Goal: Submit feedback/report problem

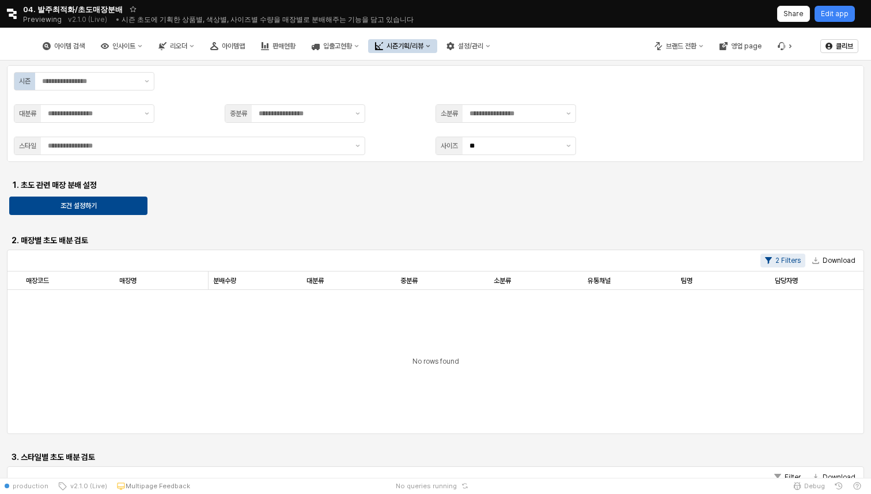
click at [424, 44] on div "시즌기획/리뷰" at bounding box center [405, 46] width 37 height 8
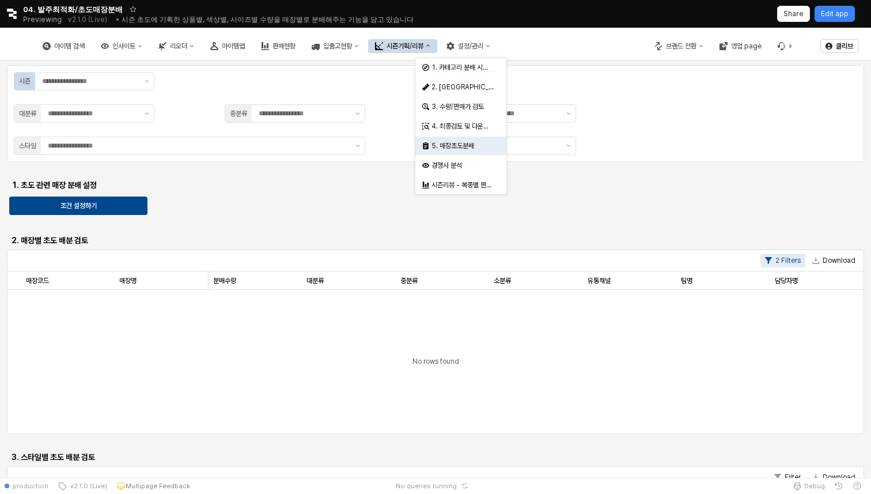
click at [8, 21] on div "Retool logo 04. 발주최적화/초도매장분배 Previewing v2.1.0 (Live) • 시즌 초도에 기획한 상품별, 색상별, 사이…" at bounding box center [435, 14] width 871 height 28
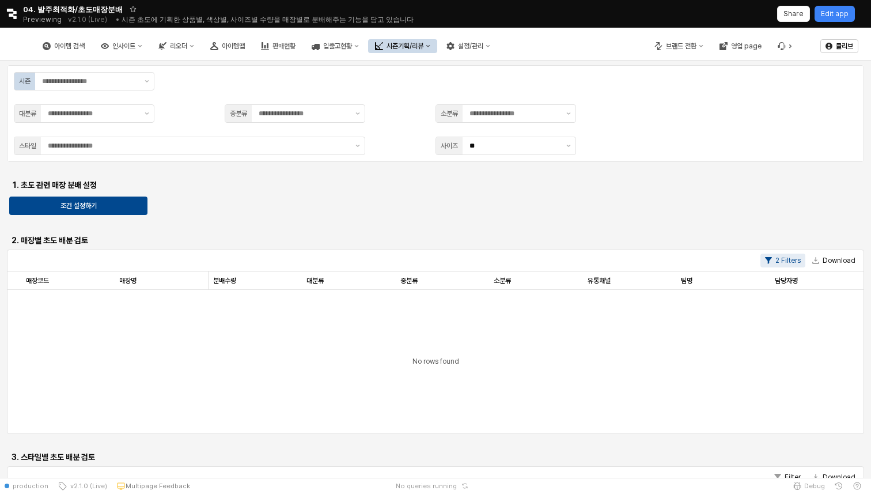
click at [437, 52] on button "시즌기획/리뷰" at bounding box center [402, 46] width 69 height 14
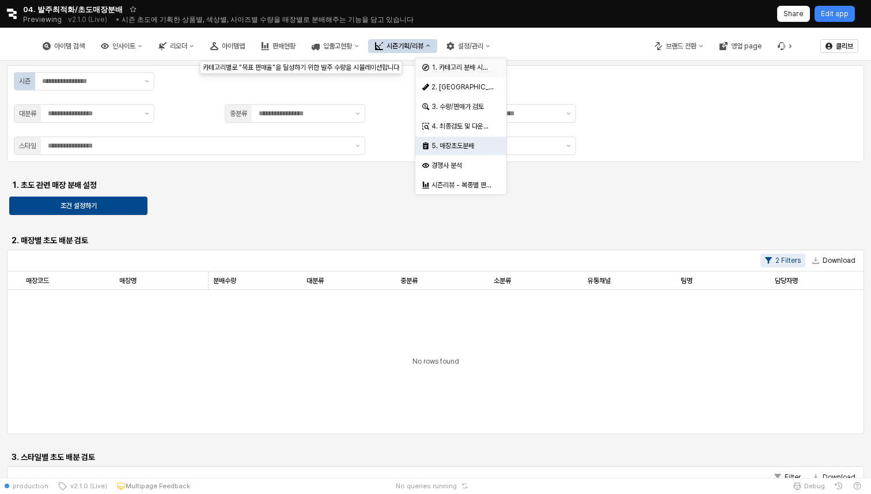
click at [460, 63] on div "1. 카테고리 분배 시뮬레이션" at bounding box center [463, 67] width 62 height 9
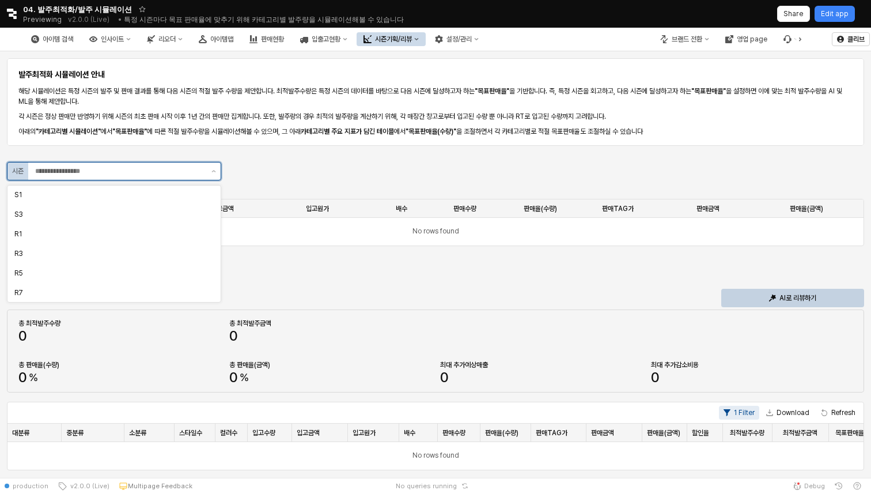
click at [174, 169] on input "App Frame" at bounding box center [119, 171] width 169 height 12
click at [157, 293] on div "R7" at bounding box center [110, 292] width 192 height 9
type input "**"
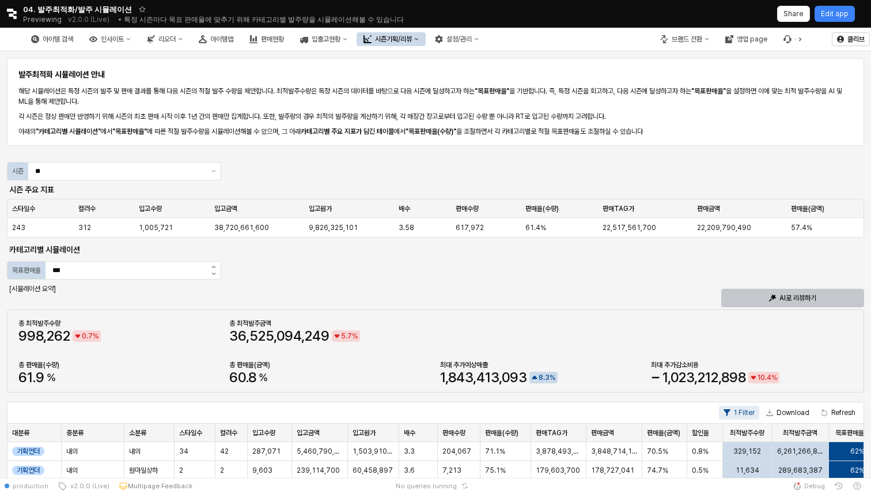
click at [750, 303] on div "AI로 리뷰하기" at bounding box center [793, 297] width 133 height 17
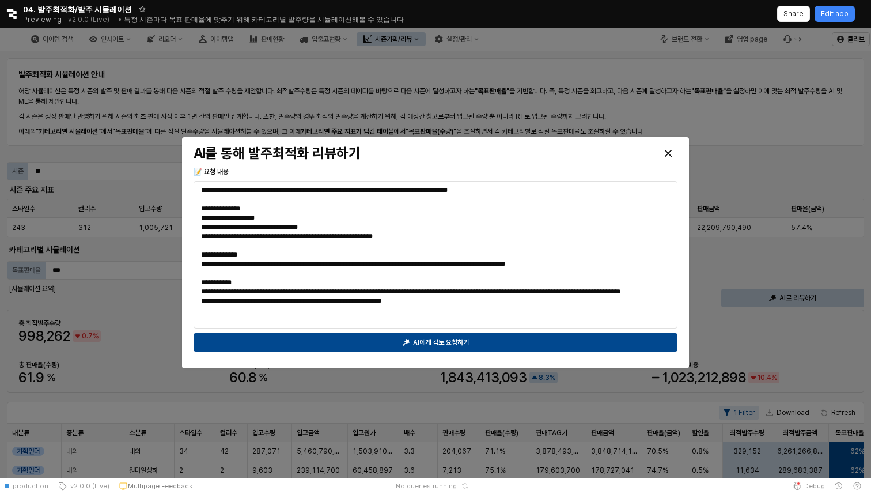
click at [451, 75] on div at bounding box center [435, 253] width 871 height 450
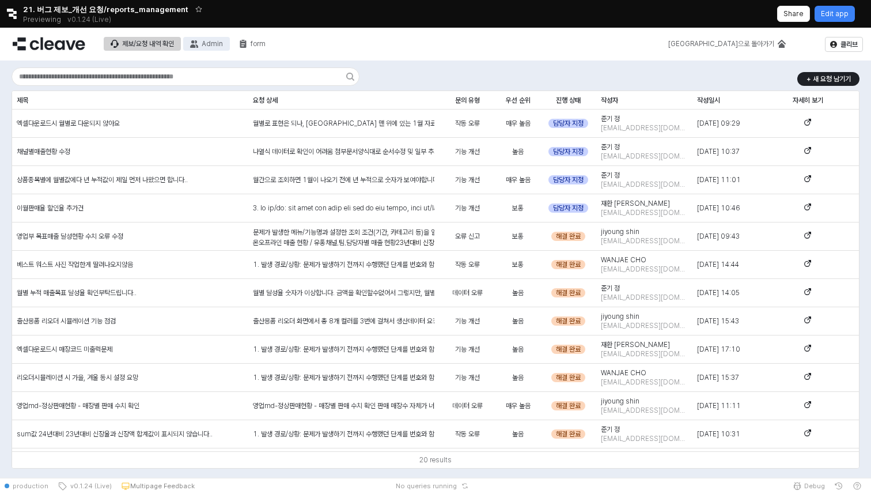
click at [210, 43] on div "Admin" at bounding box center [212, 44] width 21 height 8
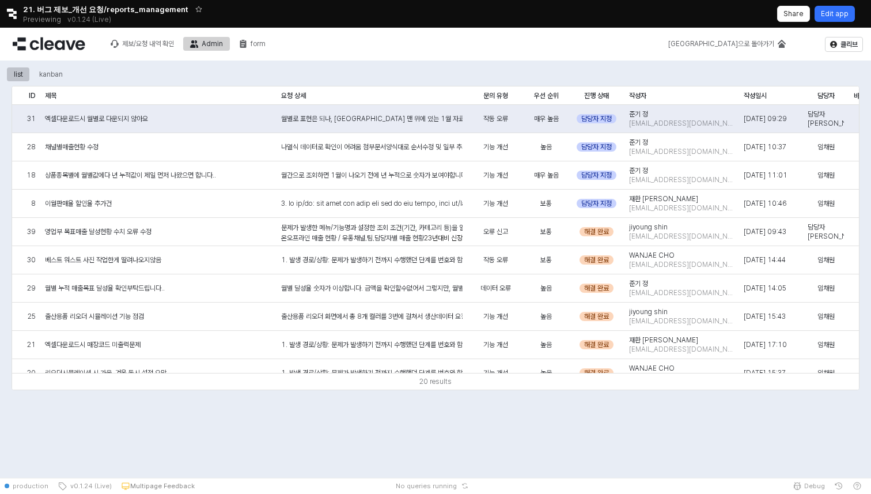
click at [844, 13] on p "Edit app" at bounding box center [835, 13] width 28 height 9
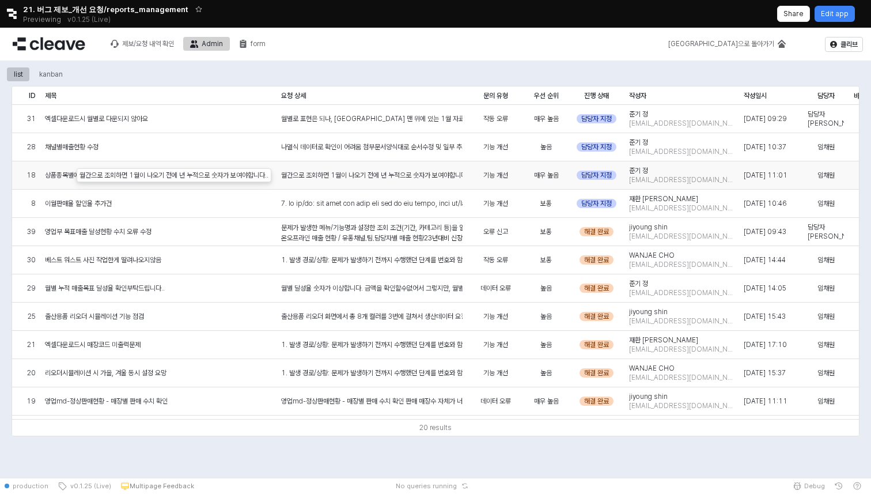
click at [427, 168] on div "월간으로 조회하면 1월이 나오기 전에 년 누적으로 숫자가 보여야합니다.." at bounding box center [372, 175] width 191 height 28
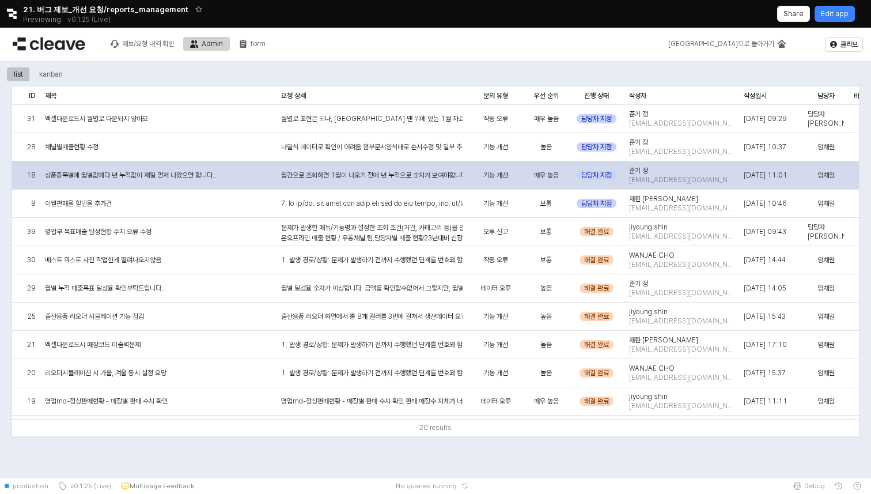
click at [414, 184] on div "월간으로 조회하면 1월이 나오기 전에 년 누적으로 숫자가 보여야합니다.." at bounding box center [372, 175] width 191 height 28
click at [424, 182] on div "월간으로 조회하면 1월이 나오기 전에 년 누적으로 숫자가 보여야합니다.." at bounding box center [372, 175] width 191 height 28
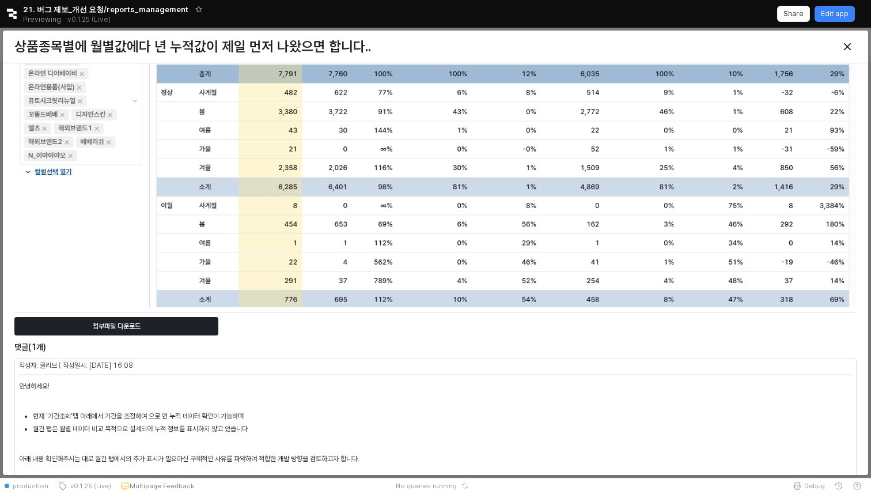
scroll to position [372, 0]
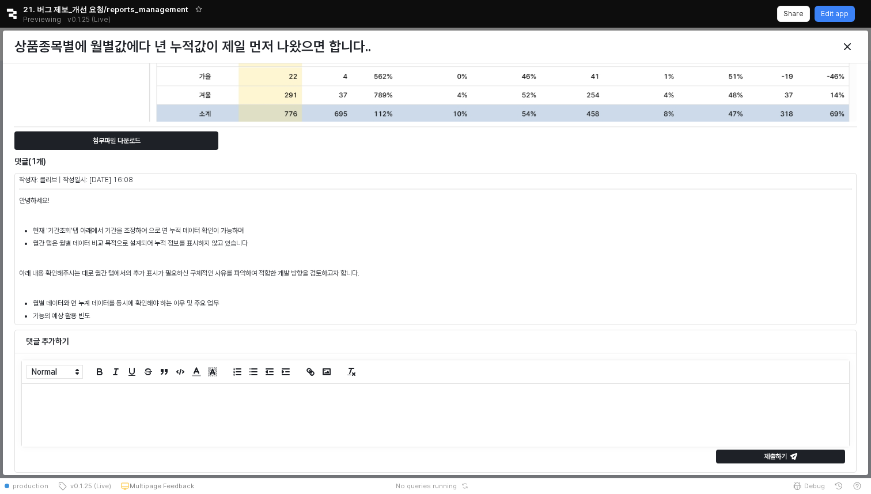
click at [100, 313] on li "기능의 예상 활용 빈도" at bounding box center [442, 316] width 819 height 10
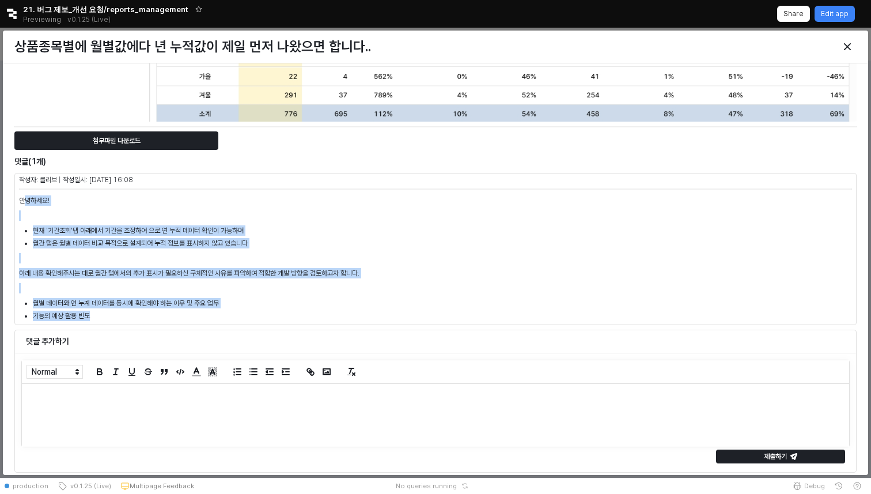
drag, startPoint x: 96, startPoint y: 317, endPoint x: 24, endPoint y: 203, distance: 135.4
click at [24, 203] on div "안녕하세요! 현재 '기간조회'탭 아래에서 기간을 조정하여 으로 연 누적 데이터 확인이 가능하며 월간 탭은 월별 데이터 비교 목적으로 설계되어 …" at bounding box center [435, 258] width 833 height 126
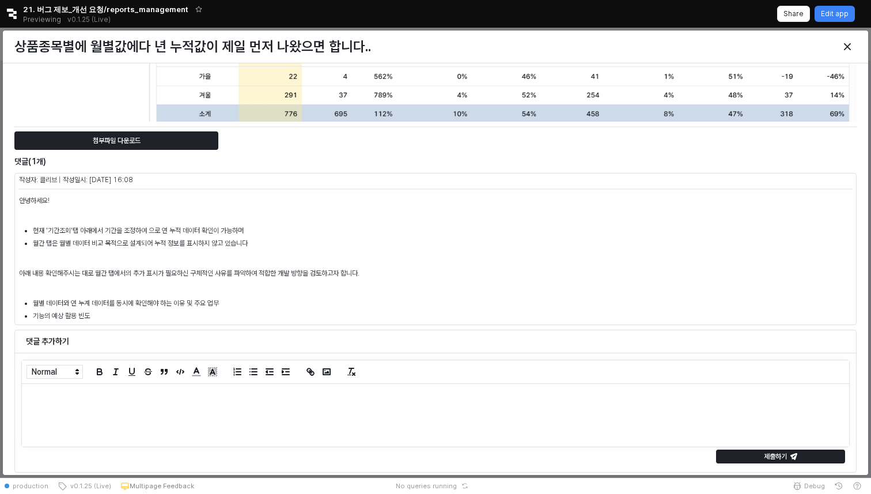
click at [69, 432] on div at bounding box center [435, 415] width 827 height 63
click at [854, 43] on div "Close" at bounding box center [847, 46] width 17 height 17
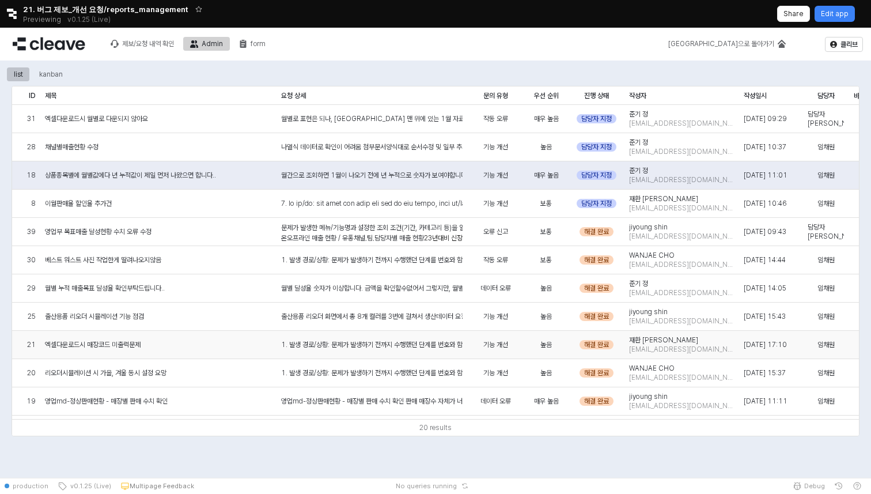
scroll to position [251, 0]
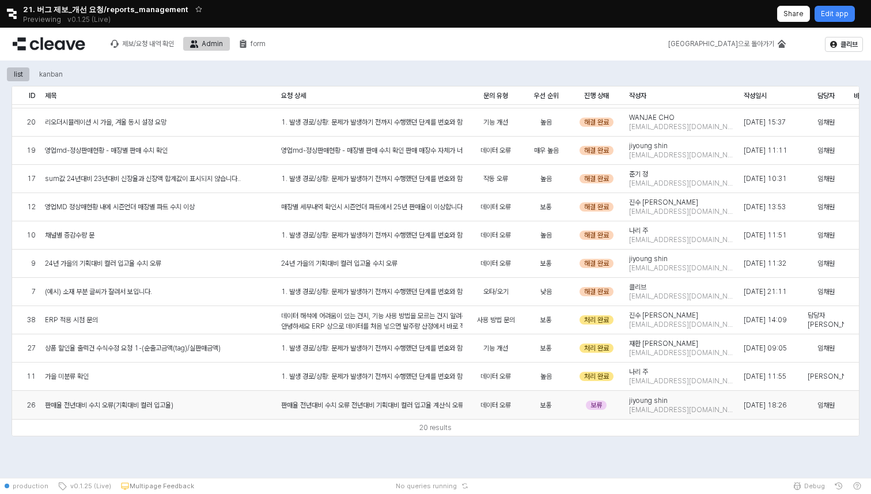
click at [148, 403] on span "판매율 전년대비 수치 오류(기획대비 컬러 입고율)" at bounding box center [109, 404] width 128 height 9
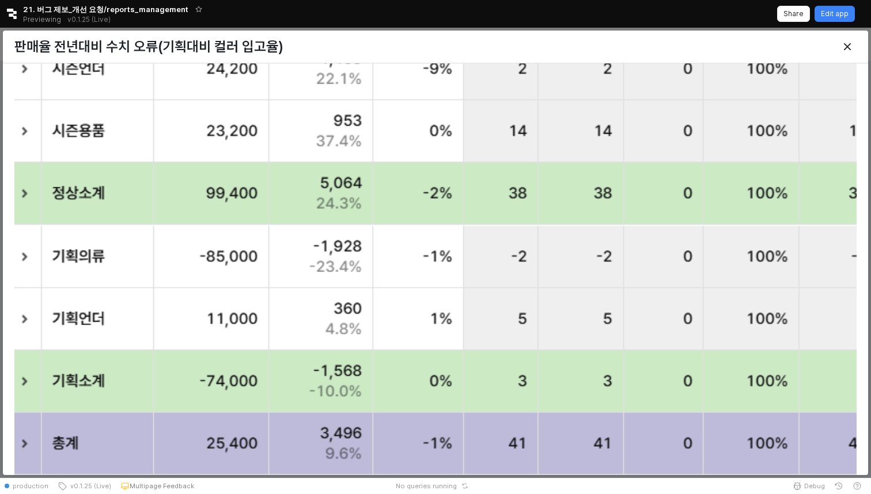
scroll to position [1644, 0]
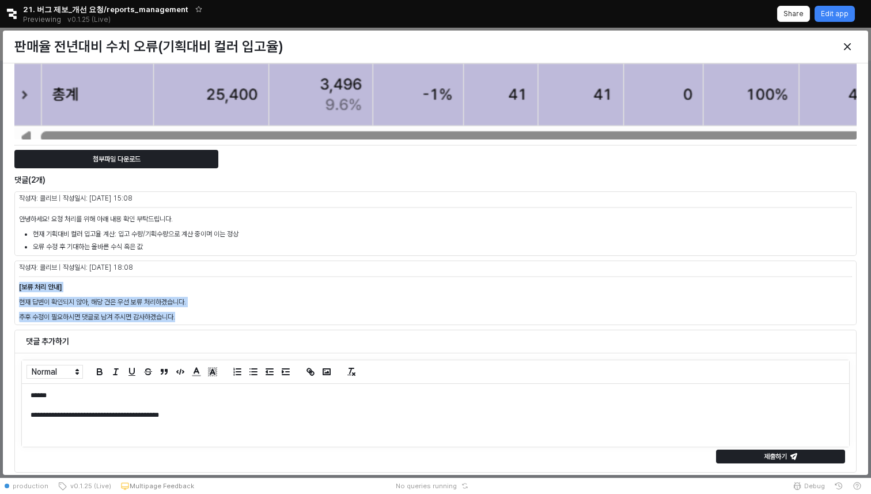
drag, startPoint x: 187, startPoint y: 314, endPoint x: 16, endPoint y: 286, distance: 173.4
click at [16, 286] on div "[보류 처리 안내] 현재 답변이 확인되지 않아, 해당 건은 우선 보류 처리하겠습니다. 추후 수정이 필요하시면 댓글로 남겨 주시면 감사하겠습니다." at bounding box center [435, 302] width 842 height 46
copy div "[보류 처리 안내] 현재 답변이 확인되지 않아, 해당 건은 우선 보류 처리하겠습니다. 추후 수정이 필요하시면 댓글로 남겨 주시면 감사하겠습니다."
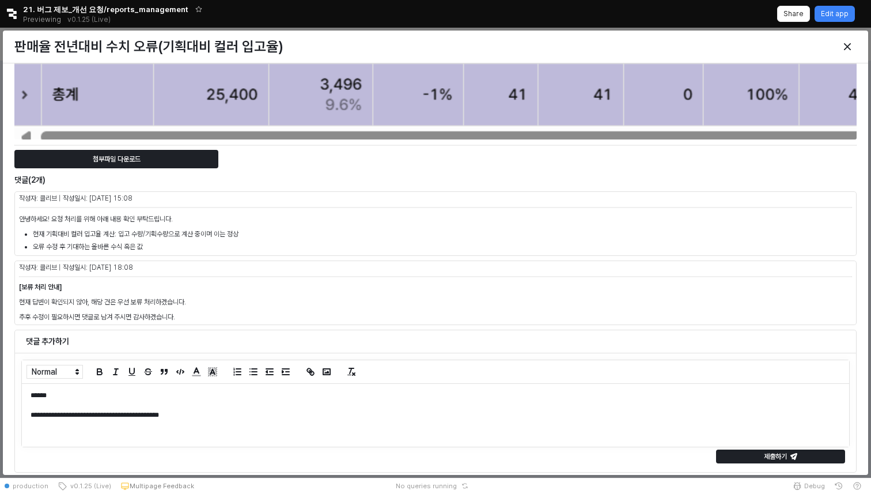
click at [364, 419] on p "**********" at bounding box center [436, 415] width 810 height 10
click at [852, 45] on div "Close" at bounding box center [847, 46] width 17 height 17
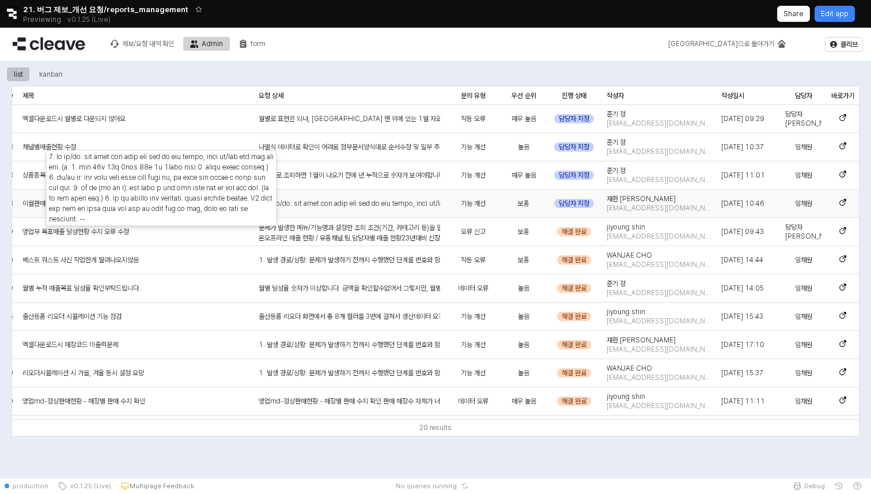
scroll to position [0, 0]
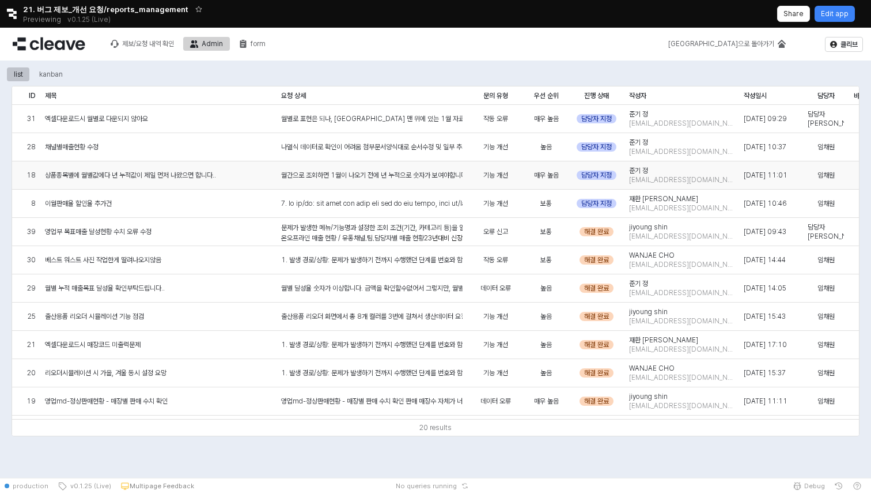
click at [199, 175] on span "상품종목별에 월별값에다 년 누적값이 제일 먼저 나왔으면 합니다.." at bounding box center [130, 175] width 171 height 9
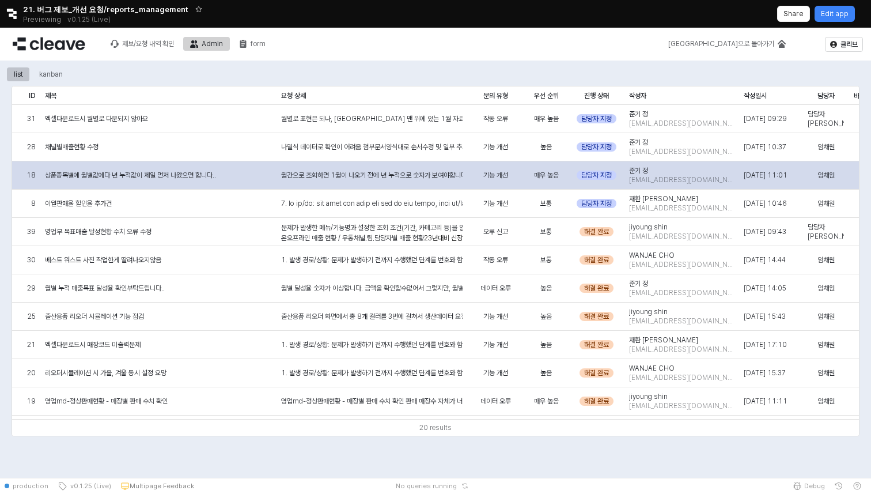
click at [199, 175] on span "상품종목별에 월별값에다 년 누적값이 제일 먼저 나왔으면 합니다.." at bounding box center [130, 175] width 171 height 9
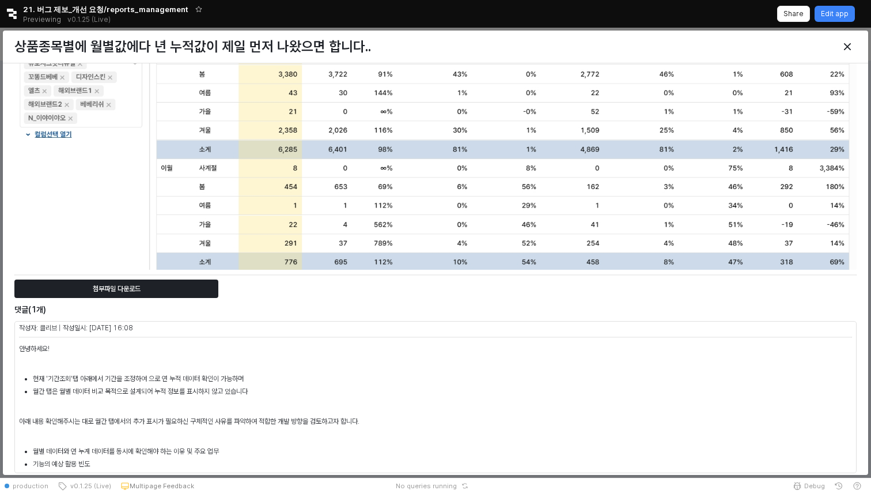
scroll to position [372, 0]
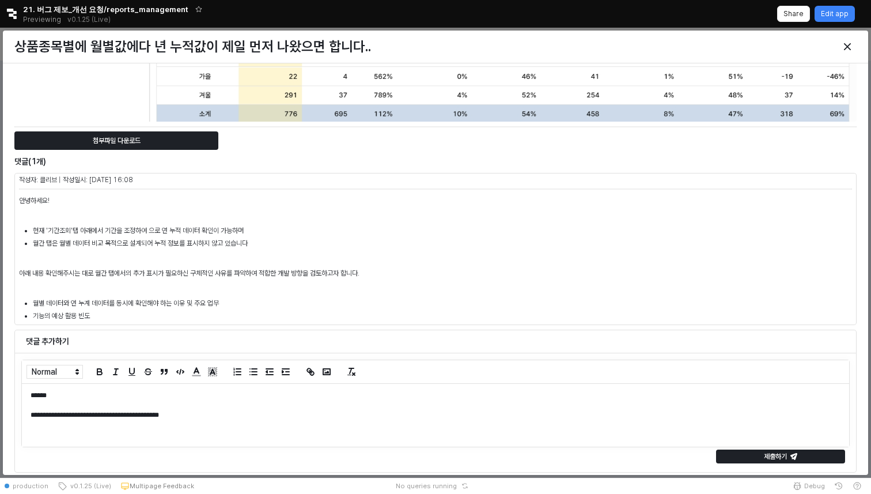
click at [282, 415] on p "**********" at bounding box center [436, 415] width 810 height 10
click at [115, 395] on p "**********" at bounding box center [436, 396] width 810 height 10
click at [222, 415] on p "**********" at bounding box center [436, 415] width 810 height 10
click at [203, 421] on p "**********" at bounding box center [436, 425] width 810 height 10
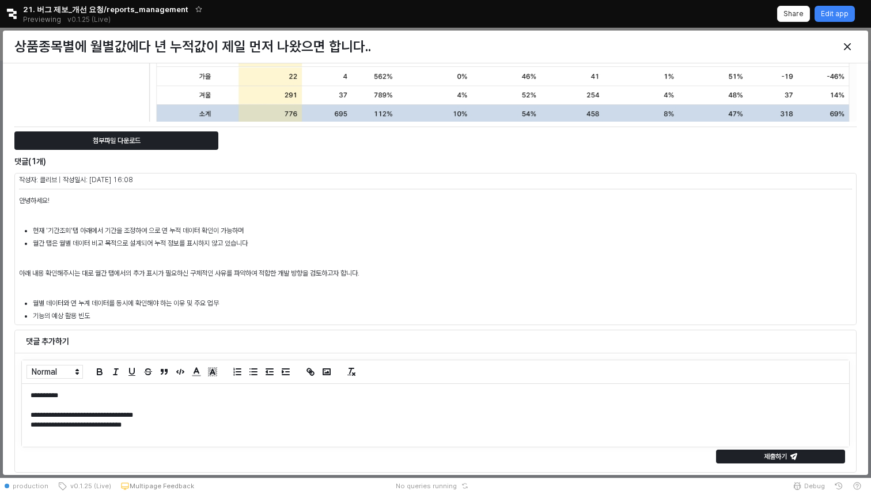
click at [235, 418] on p "**********" at bounding box center [436, 415] width 810 height 10
click at [223, 407] on p at bounding box center [436, 405] width 810 height 10
click at [216, 412] on p "**********" at bounding box center [436, 415] width 810 height 10
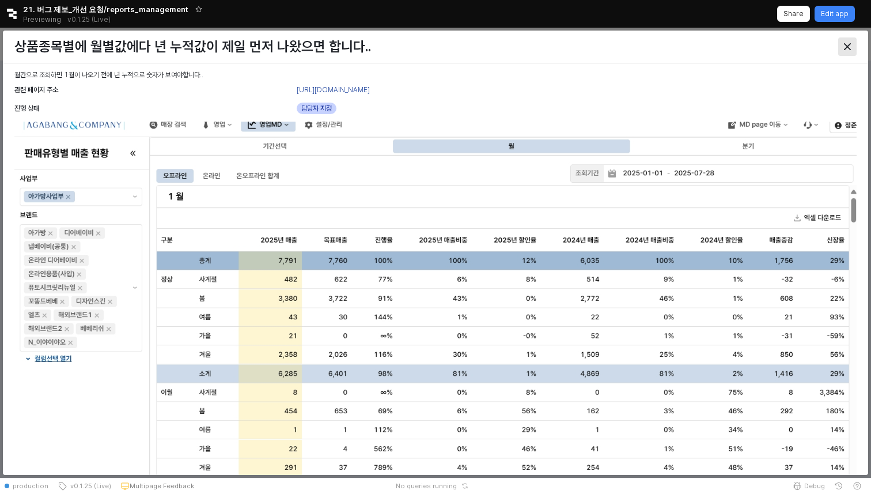
click at [849, 46] on icon "Close" at bounding box center [847, 46] width 7 height 7
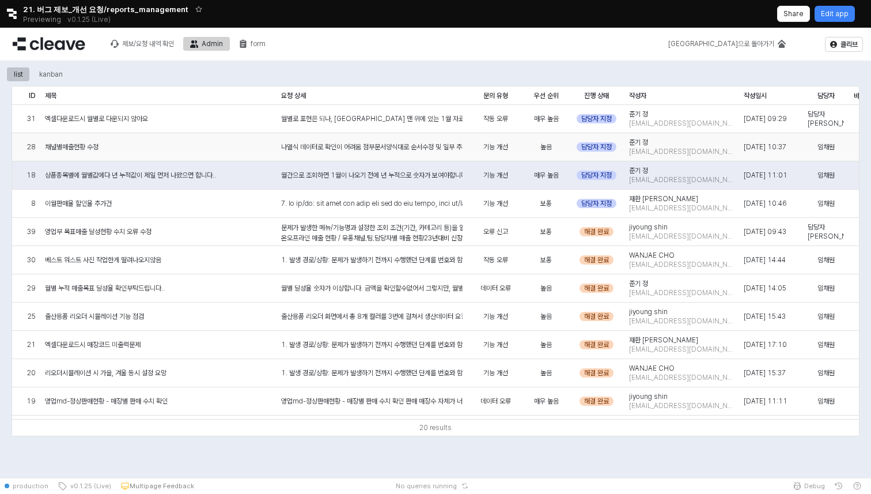
click at [168, 143] on div "채널별매출현황 수정" at bounding box center [158, 147] width 236 height 28
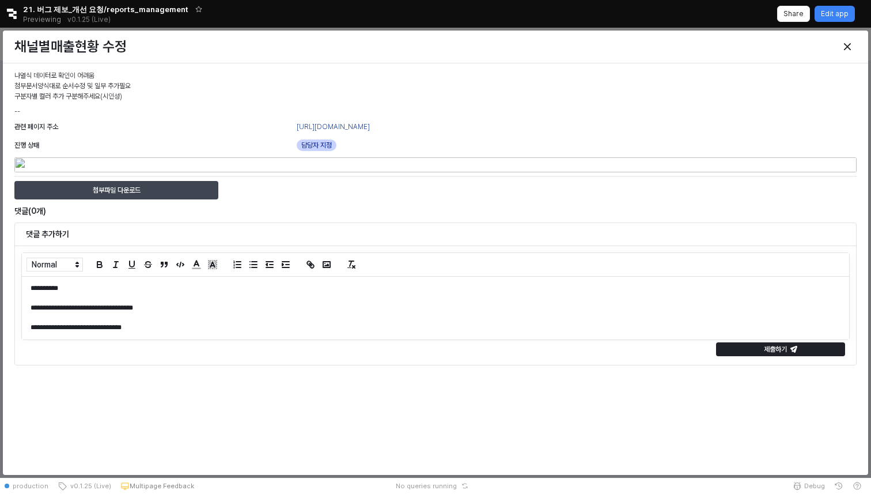
click at [132, 190] on p "첨부파일 다운로드" at bounding box center [117, 190] width 48 height 9
click at [844, 47] on icon "Close" at bounding box center [847, 46] width 7 height 7
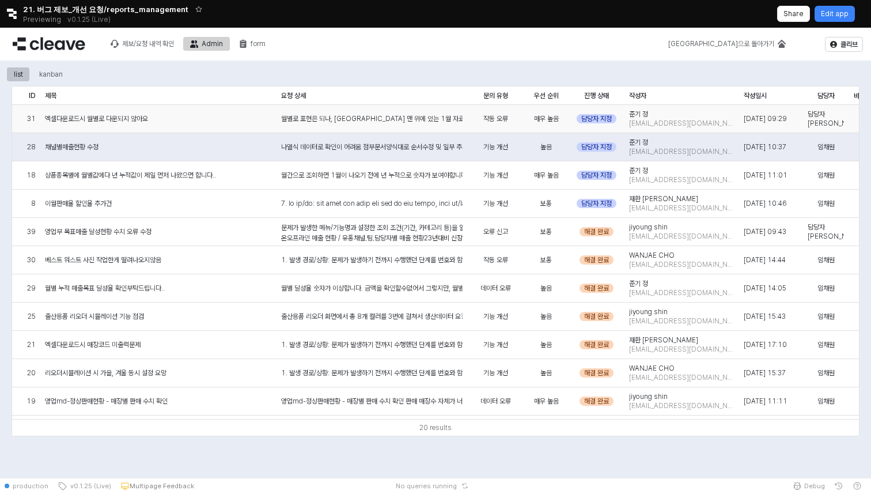
click at [828, 111] on div "담당자 미정" at bounding box center [826, 119] width 46 height 28
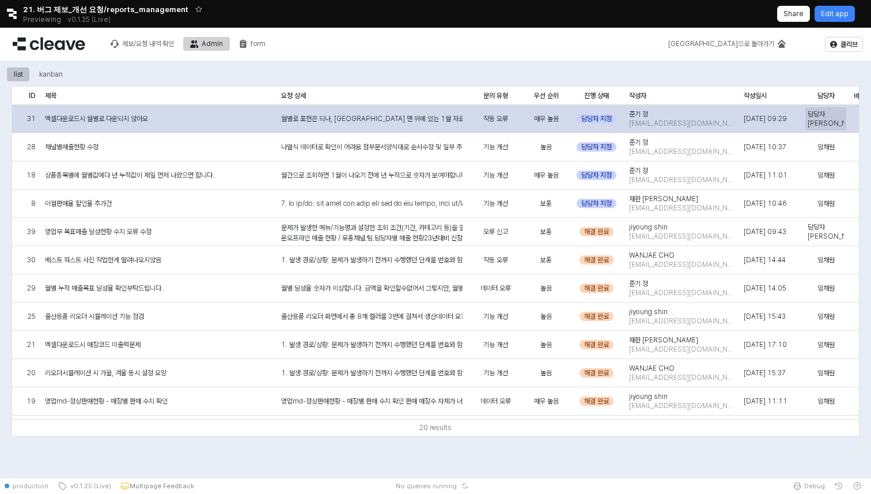
click at [827, 116] on span "담당자 미정" at bounding box center [826, 118] width 36 height 18
click at [833, 120] on span "담당자 미정" at bounding box center [826, 118] width 36 height 18
click at [833, 120] on input "******" at bounding box center [826, 118] width 44 height 13
type input "***"
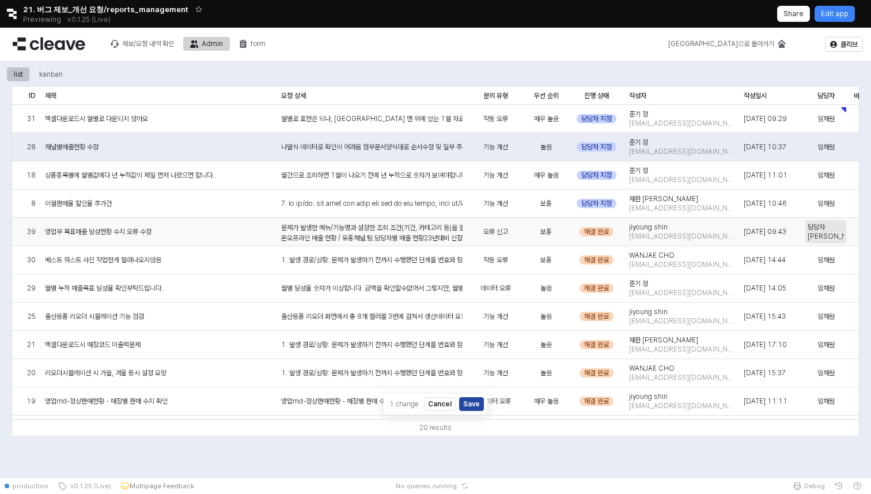
click at [827, 234] on span "담당자 미정" at bounding box center [826, 231] width 36 height 18
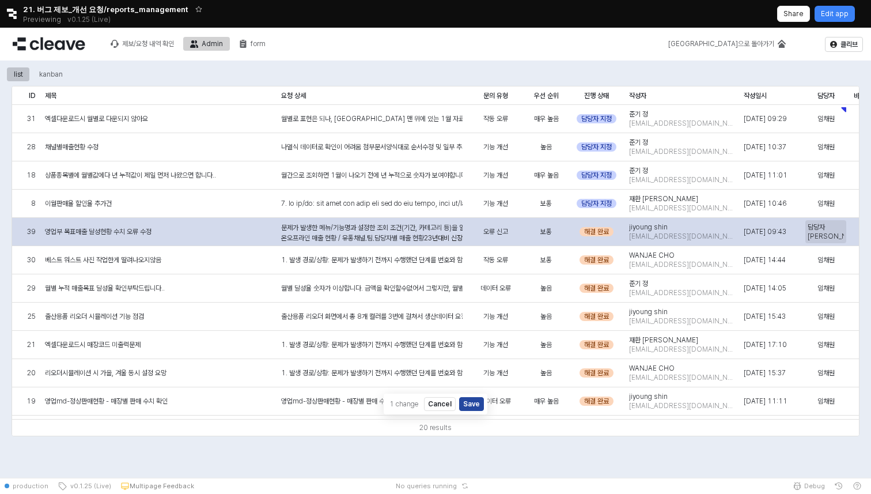
click at [829, 230] on span "담당자 미정" at bounding box center [826, 231] width 36 height 18
type input "*"
type input "***"
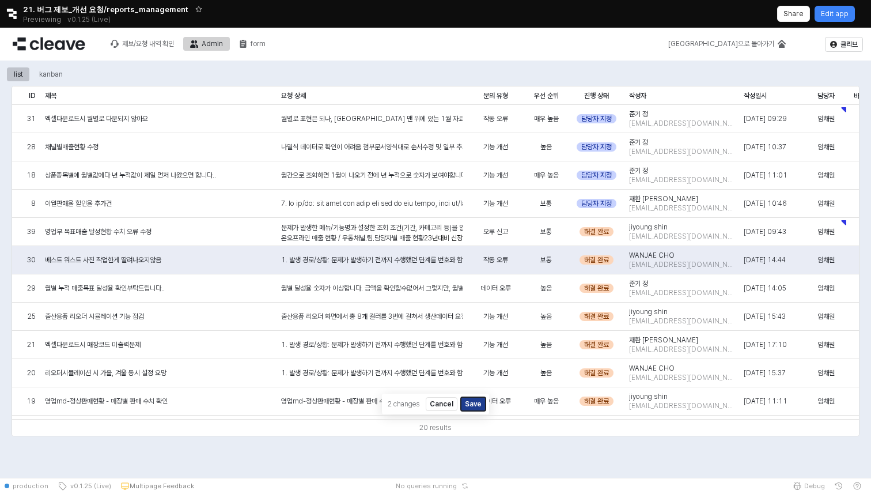
click at [478, 404] on button "Save" at bounding box center [473, 404] width 25 height 14
click at [387, 149] on div "나열식 데이터로 확인이 어려움 첨부문서양식대로 순서수정 및 일부 추가필요 구분자별 컬러 추가 구분해주세요(시인성) --" at bounding box center [372, 147] width 182 height 10
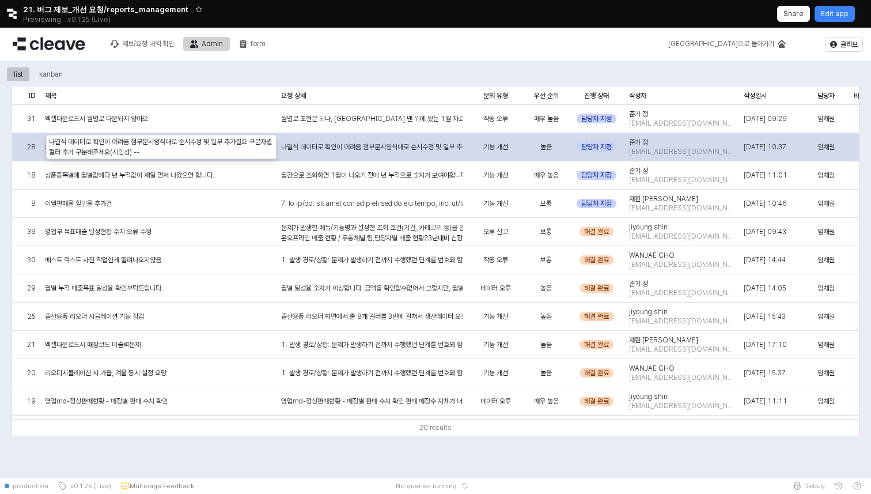
click at [387, 149] on div "나열식 데이터로 확인이 어려움 첨부문서양식대로 순서수정 및 일부 추가필요 구분자별 컬러 추가 구분해주세요(시인성) --" at bounding box center [372, 147] width 182 height 10
click at [387, 143] on div "나열식 데이터로 확인이 어려움 첨부문서양식대로 순서수정 및 일부 추가필요 구분자별 컬러 추가 구분해주세요(시인성) --" at bounding box center [372, 147] width 182 height 10
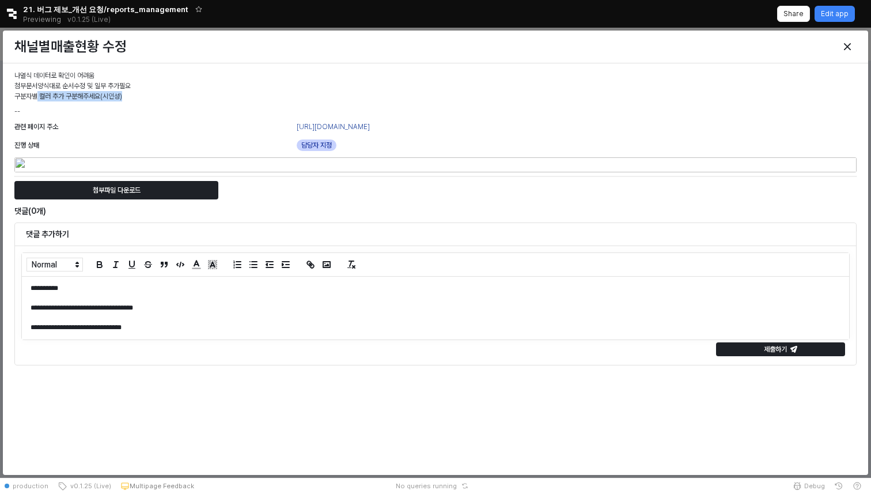
drag, startPoint x: 123, startPoint y: 97, endPoint x: 33, endPoint y: 97, distance: 90.5
click at [33, 97] on p "나열식 데이터로 확인이 어려움 첨부문서양식대로 순서수정 및 일부 추가필요 구분자별 컬러 추가 구분해주세요(시인성)" at bounding box center [435, 85] width 842 height 31
click at [107, 97] on p "나열식 데이터로 확인이 어려움 첨부문서양식대로 순서수정 및 일부 추가필요 구분자별 컬러 추가 구분해주세요(시인성)" at bounding box center [435, 85] width 842 height 31
drag, startPoint x: 13, startPoint y: 95, endPoint x: 130, endPoint y: 96, distance: 116.4
click at [130, 96] on div "나열식 데이터로 확인이 어려움 첨부문서양식대로 순서수정 및 일부 추가필요 구분자별 컬러 추가 구분해주세요(시인성) --" at bounding box center [436, 93] width 852 height 51
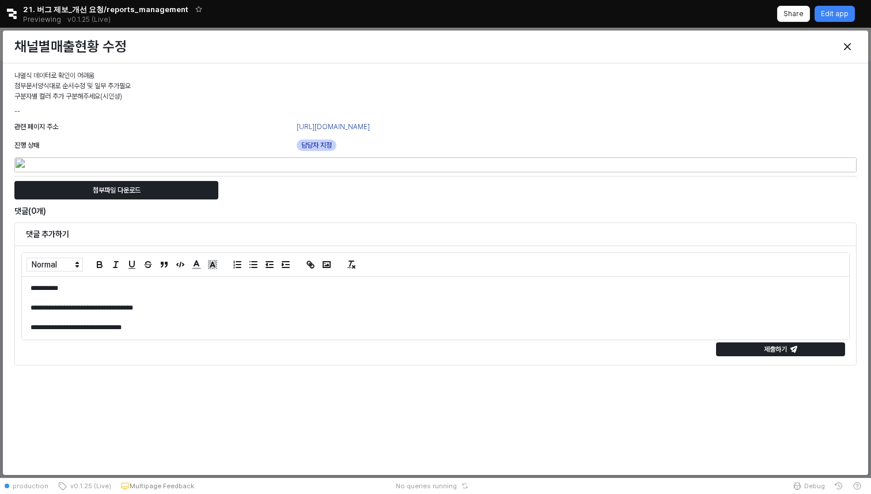
click at [48, 100] on p "나열식 데이터로 확인이 어려움 첨부문서양식대로 순서수정 및 일부 추가필요 구분자별 컬러 추가 구분해주세요(시인성)" at bounding box center [435, 85] width 842 height 31
drag, startPoint x: 35, startPoint y: 96, endPoint x: 116, endPoint y: 103, distance: 82.1
click at [116, 103] on div "나열식 데이터로 확인이 어려움 첨부문서양식대로 순서수정 및 일부 추가필요 구분자별 컬러 추가 구분해주세요(시인성) --" at bounding box center [435, 93] width 842 height 46
click at [71, 100] on p "나열식 데이터로 확인이 어려움 첨부문서양식대로 순서수정 및 일부 추가필요 구분자별 컬러 추가 구분해주세요(시인성)" at bounding box center [435, 85] width 842 height 31
drag, startPoint x: 14, startPoint y: 97, endPoint x: 127, endPoint y: 99, distance: 112.4
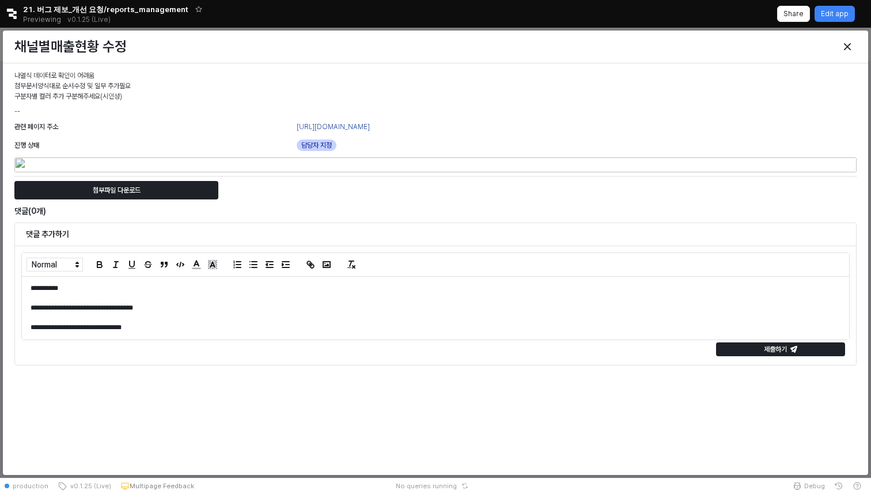
click at [127, 99] on p "나열식 데이터로 확인이 어려움 첨부문서양식대로 순서수정 및 일부 추가필요 구분자별 컬러 추가 구분해주세요(시인성)" at bounding box center [435, 85] width 842 height 31
click at [126, 84] on p "나열식 데이터로 확인이 어려움 첨부문서양식대로 순서수정 및 일부 추가필요 구분자별 컬러 추가 구분해주세요(시인성)" at bounding box center [435, 85] width 842 height 31
drag, startPoint x: 16, startPoint y: 77, endPoint x: 143, endPoint y: 104, distance: 130.3
click at [142, 105] on div "나열식 데이터로 확인이 어려움 첨부문서양식대로 순서수정 및 일부 추가필요 구분자별 컬러 추가 구분해주세요(시인성) --" at bounding box center [435, 93] width 842 height 46
click at [143, 104] on div "나열식 데이터로 확인이 어려움 첨부문서양식대로 순서수정 및 일부 추가필요 구분자별 컬러 추가 구분해주세요(시인성) --" at bounding box center [435, 93] width 842 height 46
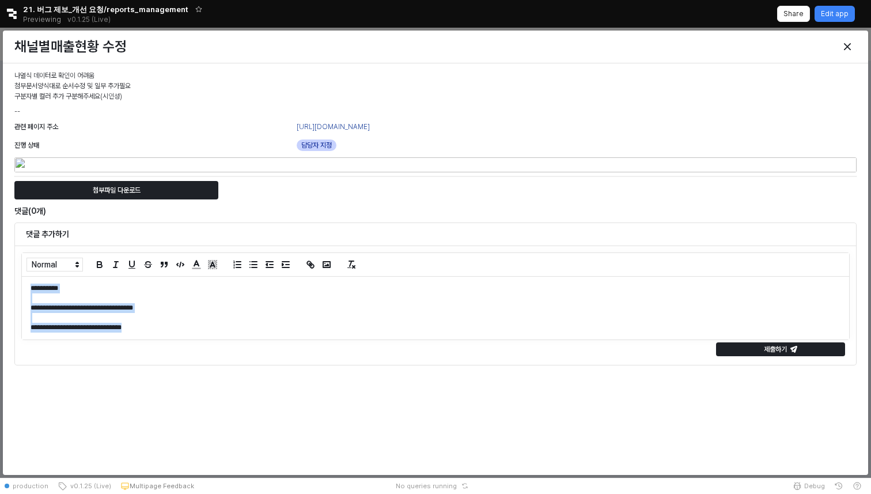
drag, startPoint x: 211, startPoint y: 329, endPoint x: 0, endPoint y: 252, distance: 224.9
click at [0, 253] on div "**********" at bounding box center [435, 253] width 871 height 450
click at [847, 47] on icon "Close" at bounding box center [847, 46] width 7 height 7
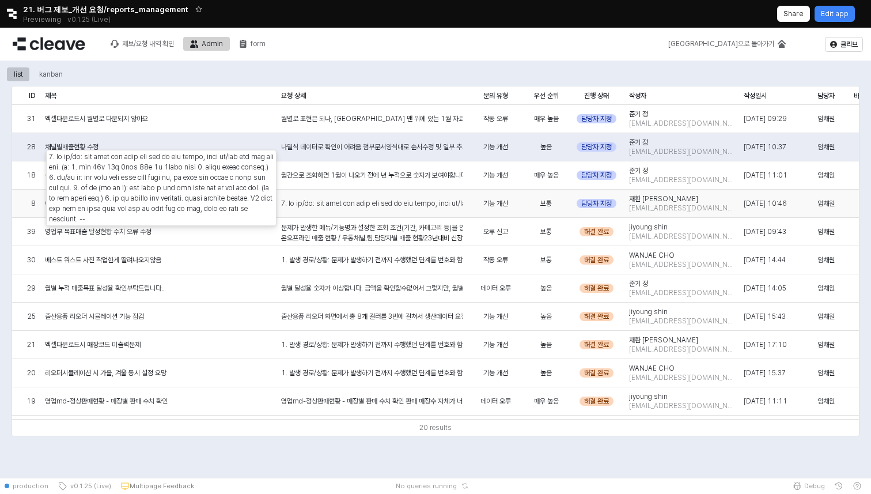
click at [337, 201] on div "App Frame" at bounding box center [372, 203] width 182 height 10
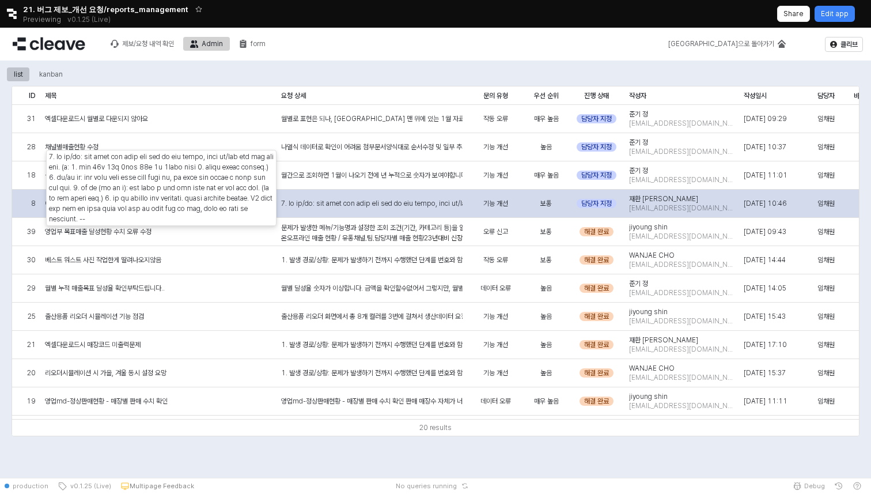
click at [330, 201] on div "App Frame" at bounding box center [372, 203] width 182 height 10
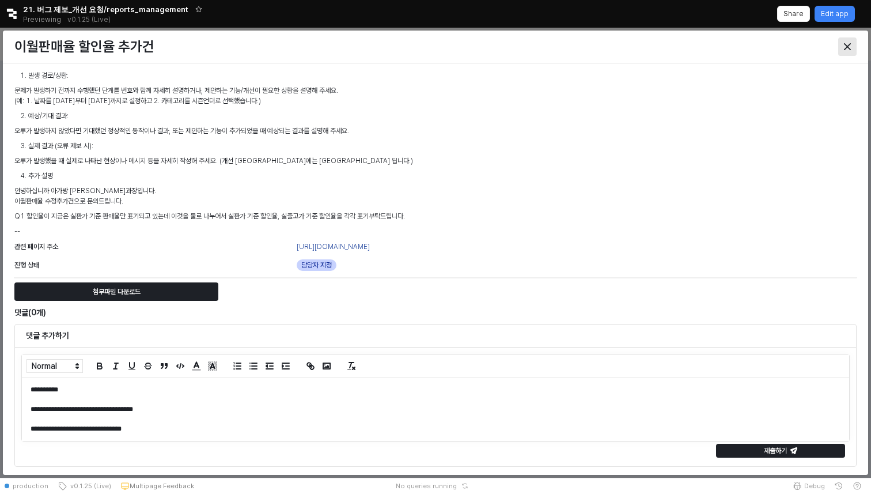
click at [852, 46] on div "Close" at bounding box center [847, 46] width 17 height 17
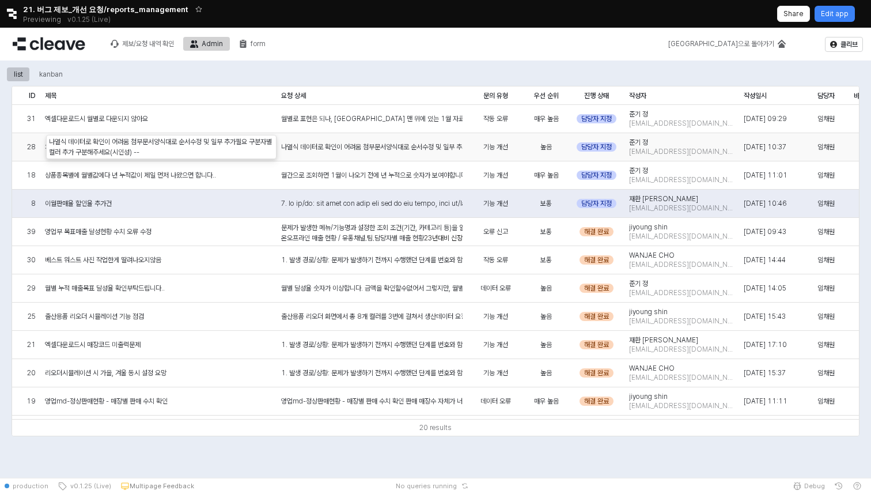
click at [418, 152] on div "나열식 데이터로 확인이 어려움 첨부문서양식대로 순서수정 및 일부 추가필요 구분자별 컬러 추가 구분해주세요(시인성) --" at bounding box center [372, 147] width 191 height 28
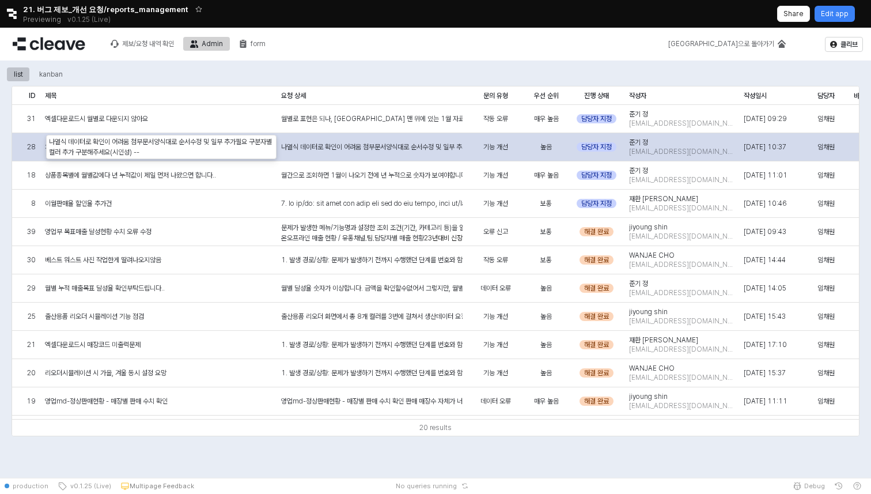
click at [379, 154] on div "나열식 데이터로 확인이 어려움 첨부문서양식대로 순서수정 및 일부 추가필요 구분자별 컬러 추가 구분해주세요(시인성) --" at bounding box center [372, 147] width 191 height 28
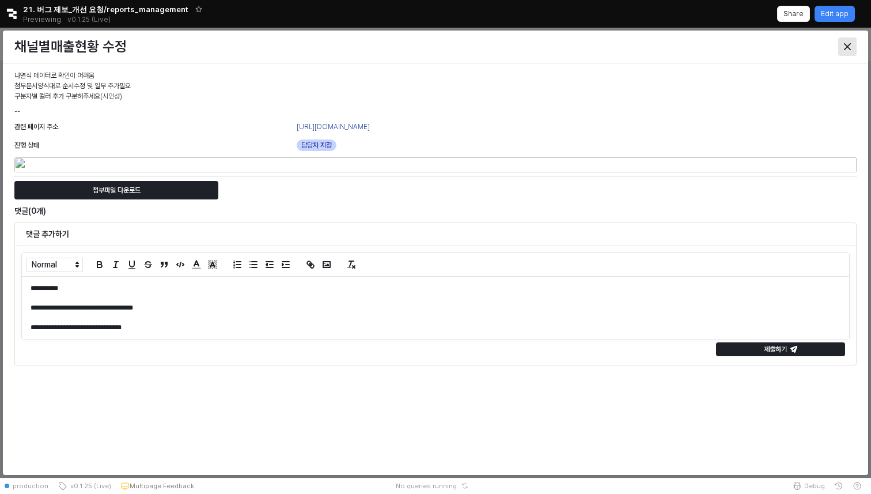
click at [853, 47] on div "Close" at bounding box center [847, 46] width 17 height 17
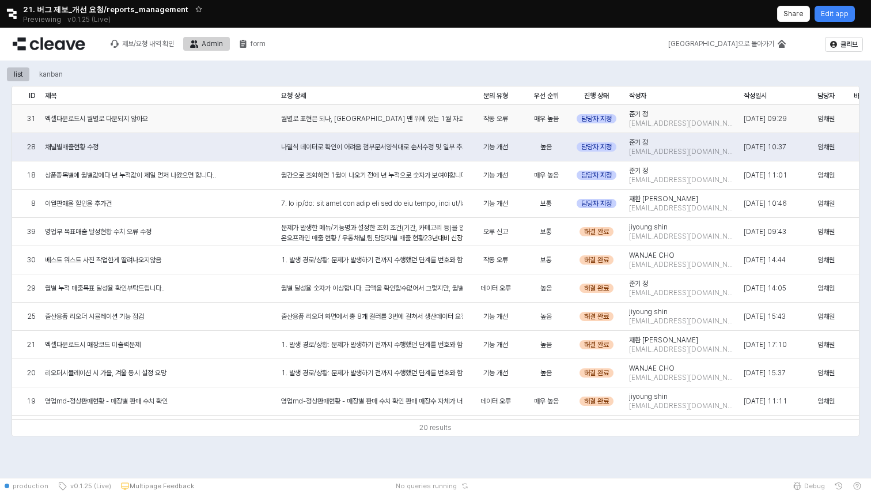
click at [129, 116] on span "엑셀다운로드시 월별로 다운되지 않아요" at bounding box center [96, 118] width 103 height 9
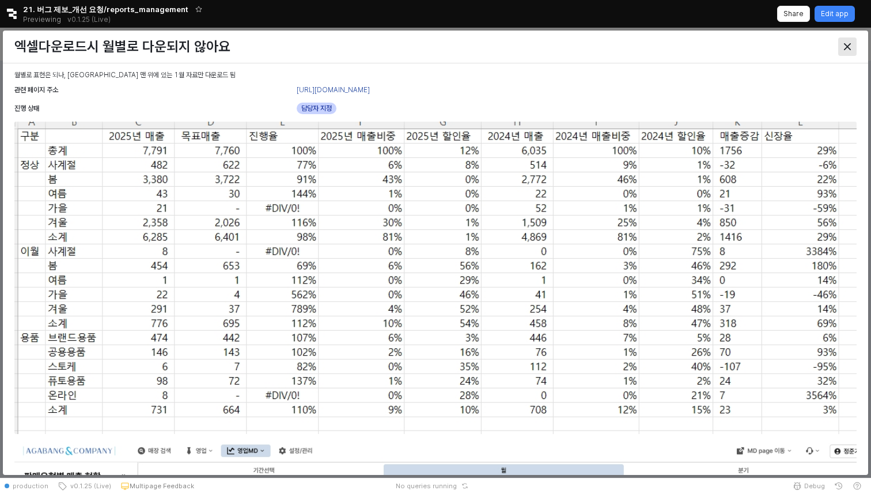
click at [842, 48] on div "Close" at bounding box center [847, 46] width 17 height 17
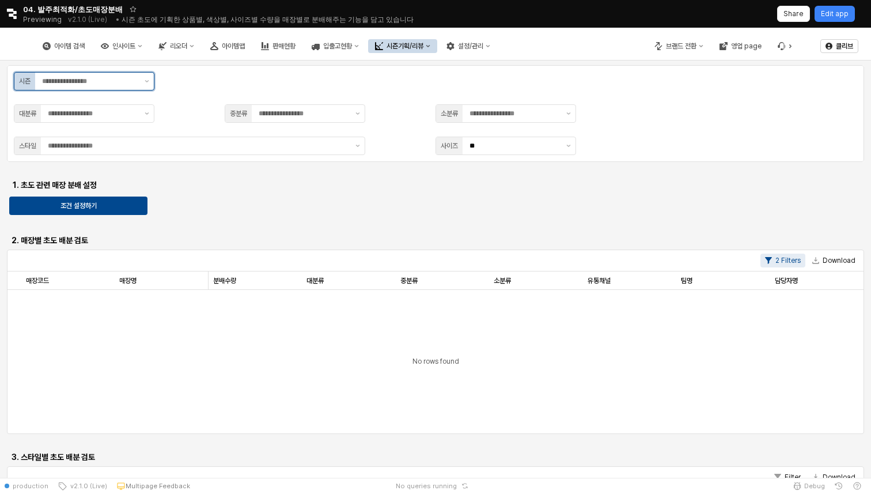
click at [115, 79] on input "App Frame" at bounding box center [90, 81] width 96 height 12
click at [88, 120] on div "T1" at bounding box center [80, 124] width 119 height 9
type input "**"
